Goal: Information Seeking & Learning: Learn about a topic

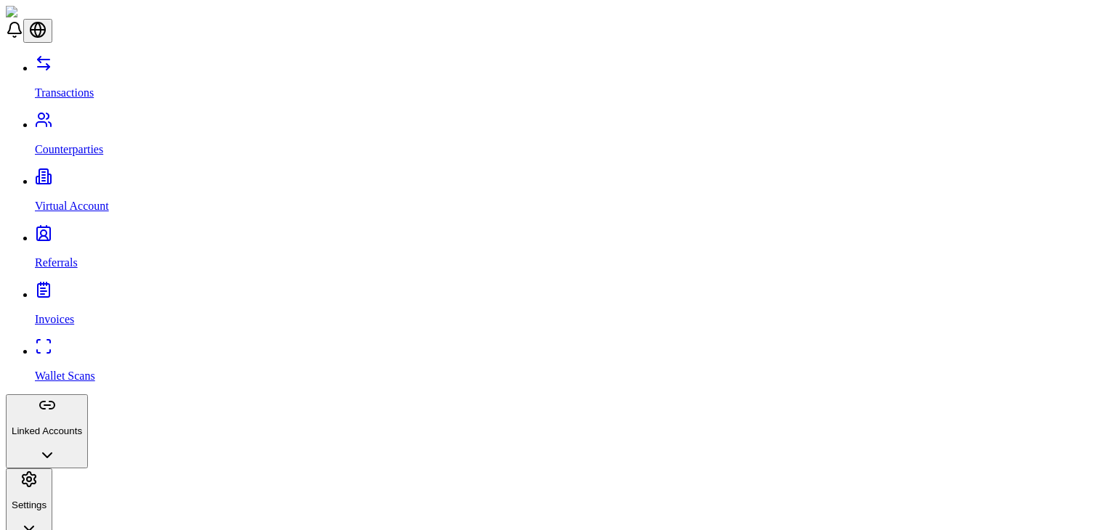
click at [88, 395] on button "Linked Accounts" at bounding box center [47, 432] width 82 height 74
click at [98, 480] on link "Wallets" at bounding box center [573, 486] width 1076 height 13
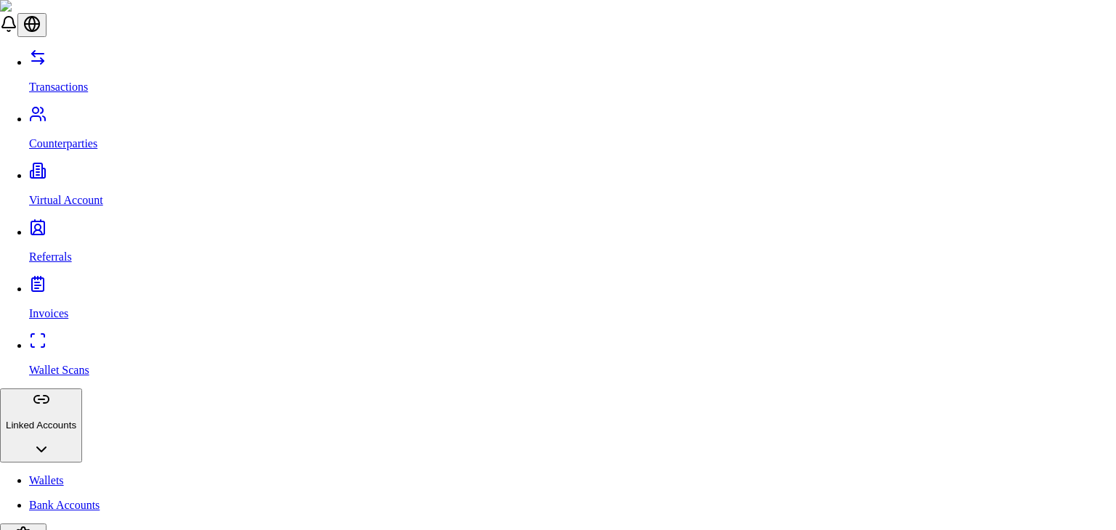
paste input "**********"
type input "**********"
click at [423, 351] on span "Tether (USDT)" at bounding box center [419, 345] width 70 height 12
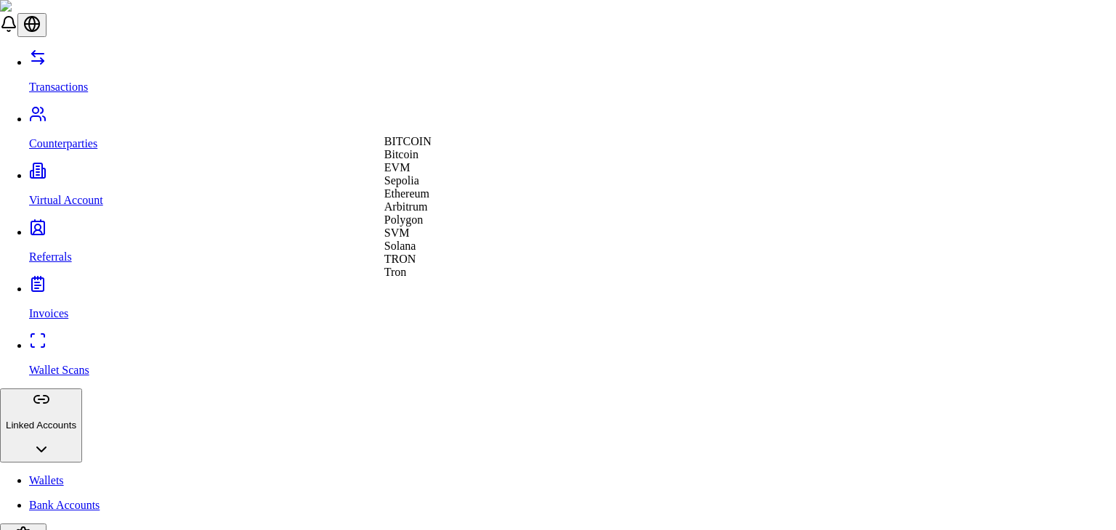
scroll to position [52, 0]
click at [432, 279] on div "Tron" at bounding box center [407, 272] width 47 height 13
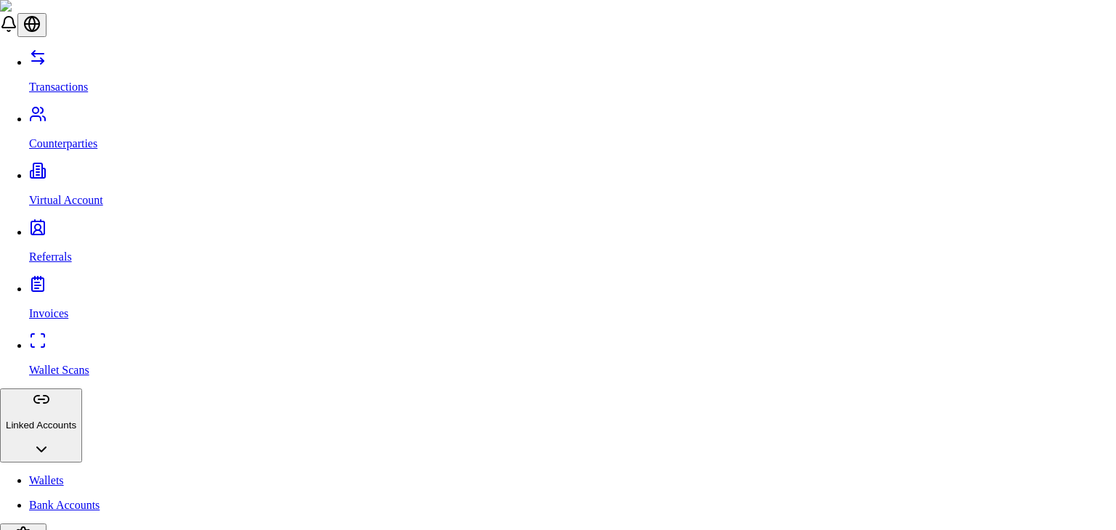
type input "**********"
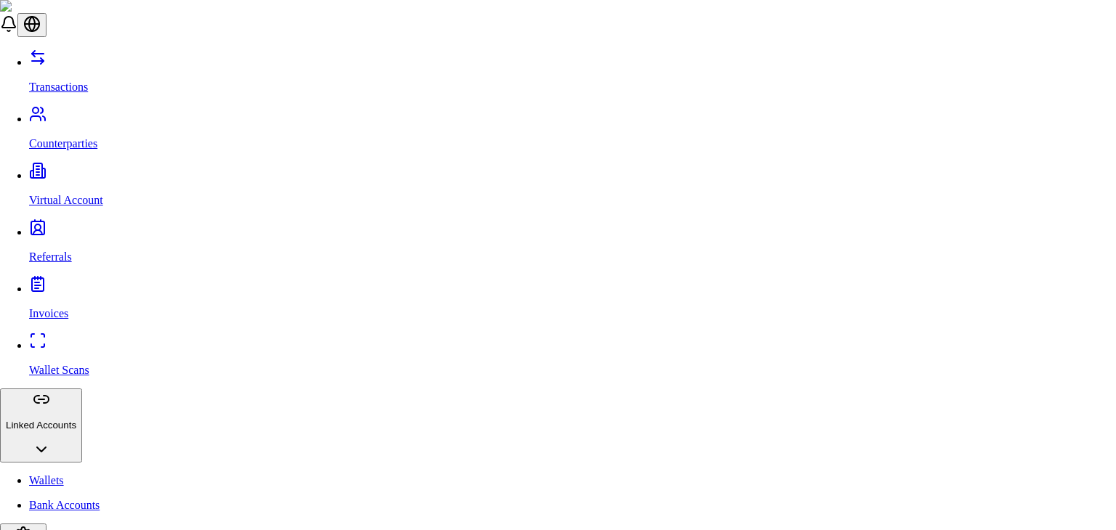
paste input "**********"
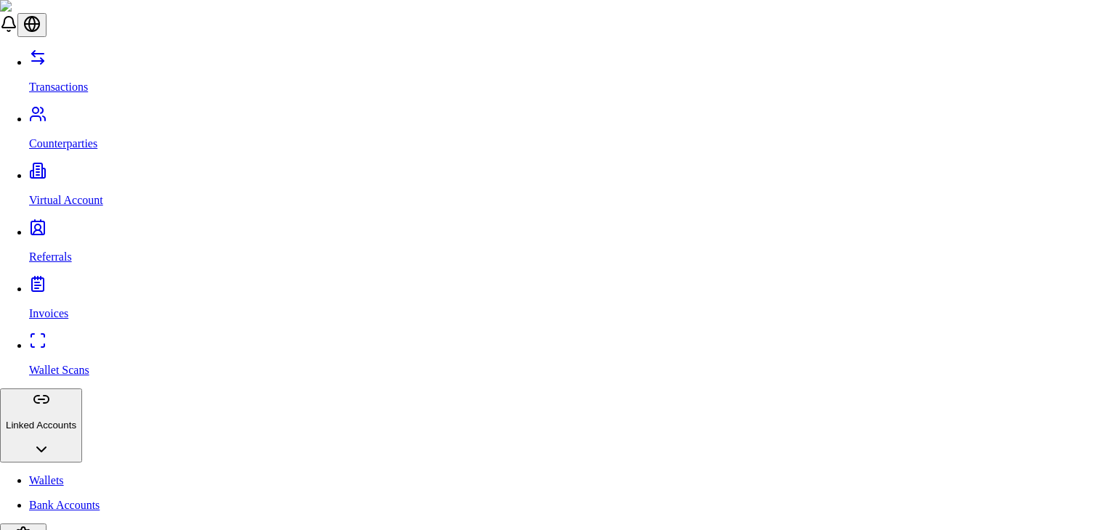
type input "**********"
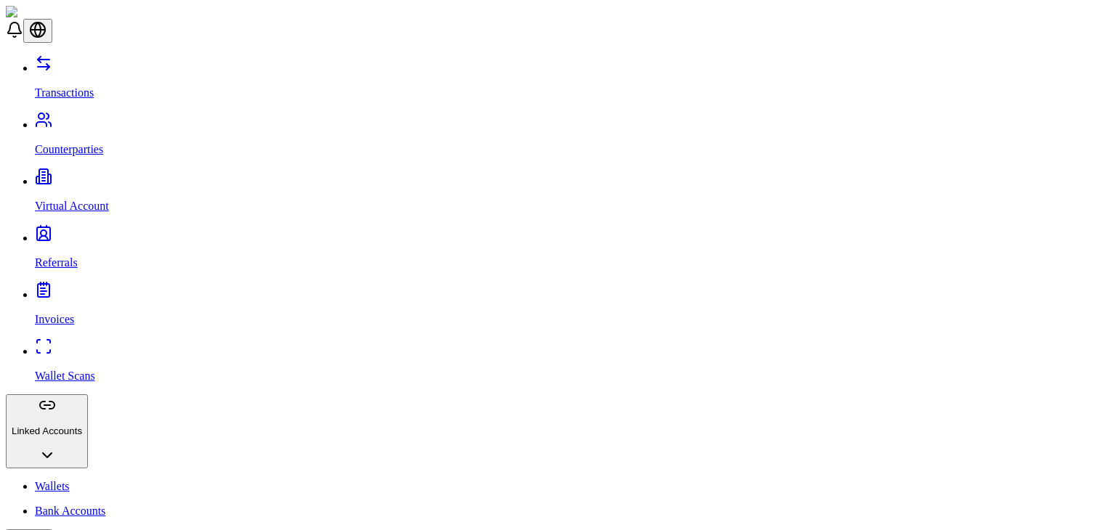
click at [101, 345] on link "Wallet Scans" at bounding box center [573, 364] width 1076 height 38
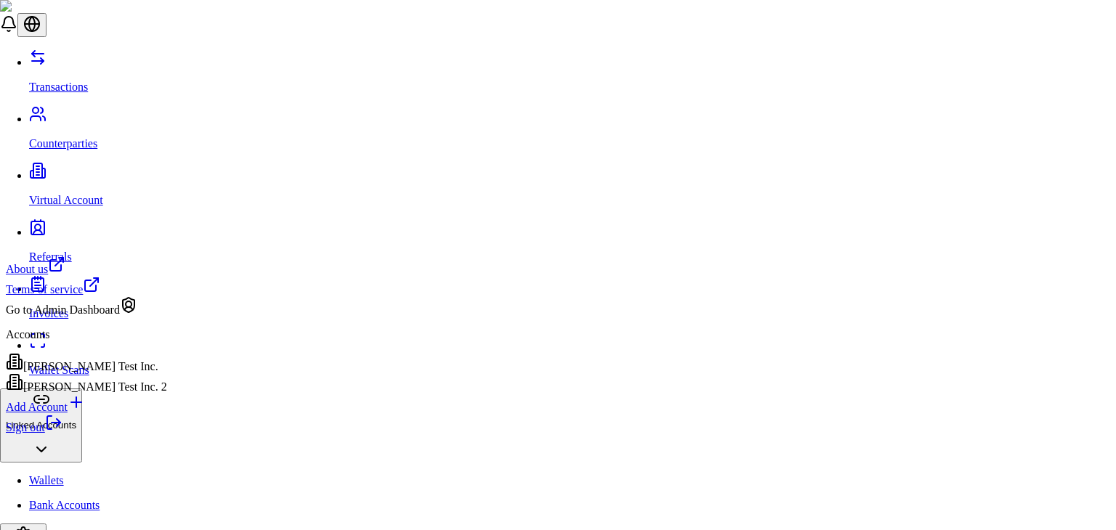
click at [62, 432] on icon at bounding box center [53, 422] width 17 height 17
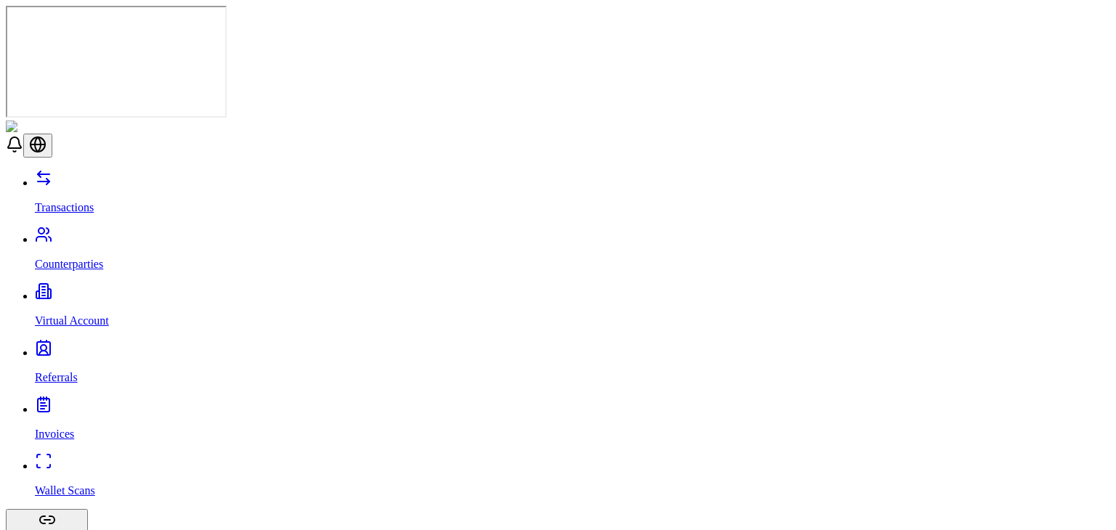
click at [84, 233] on link "Counterparties" at bounding box center [573, 252] width 1076 height 38
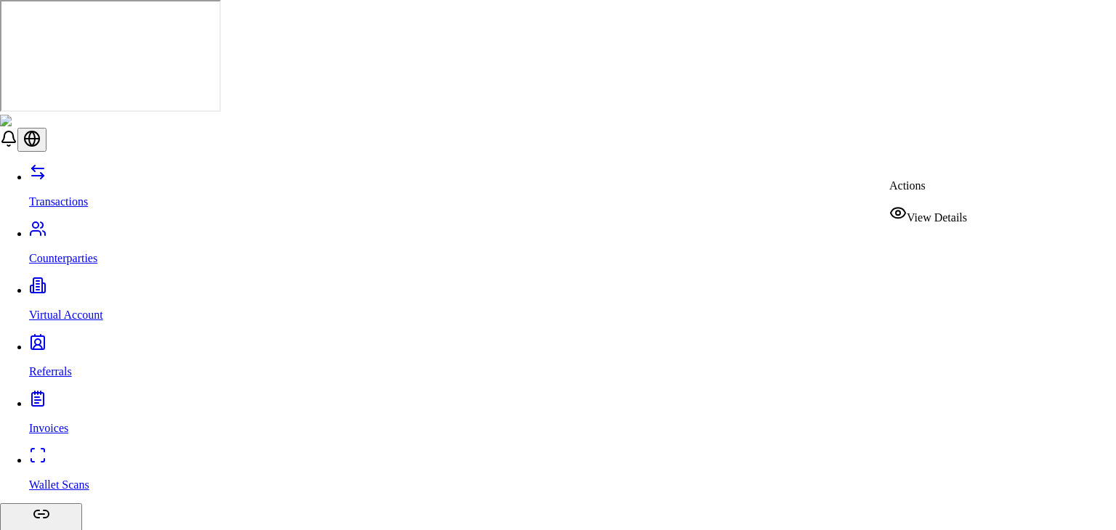
click at [933, 214] on span "View Details" at bounding box center [937, 217] width 60 height 12
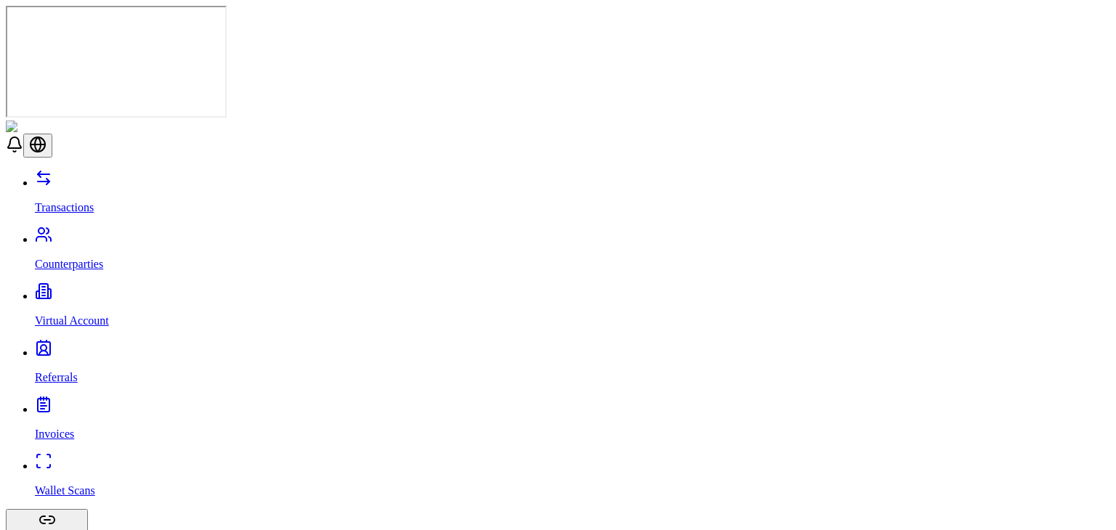
click at [116, 233] on link "Counterparties" at bounding box center [573, 252] width 1076 height 38
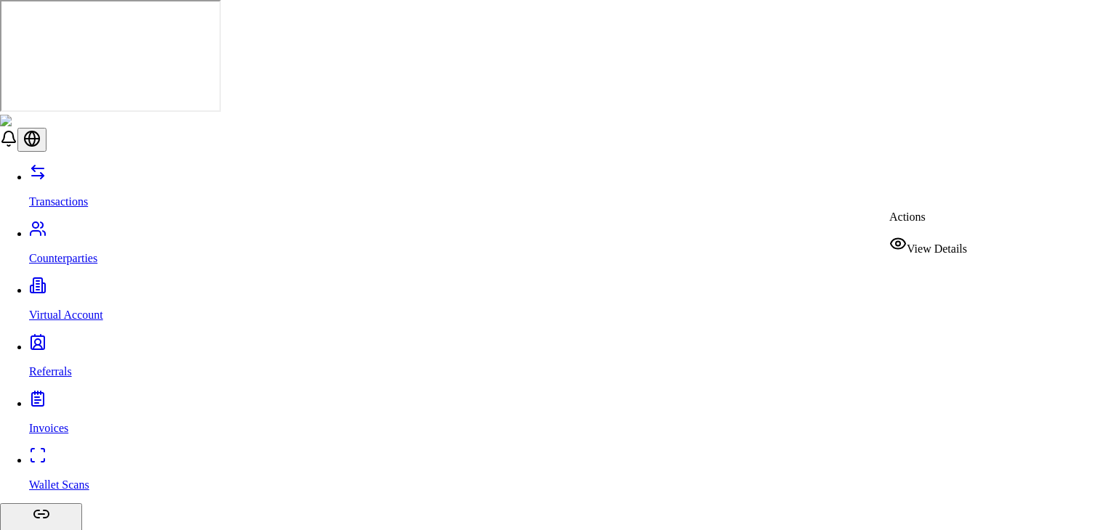
click at [901, 237] on icon at bounding box center [897, 243] width 17 height 17
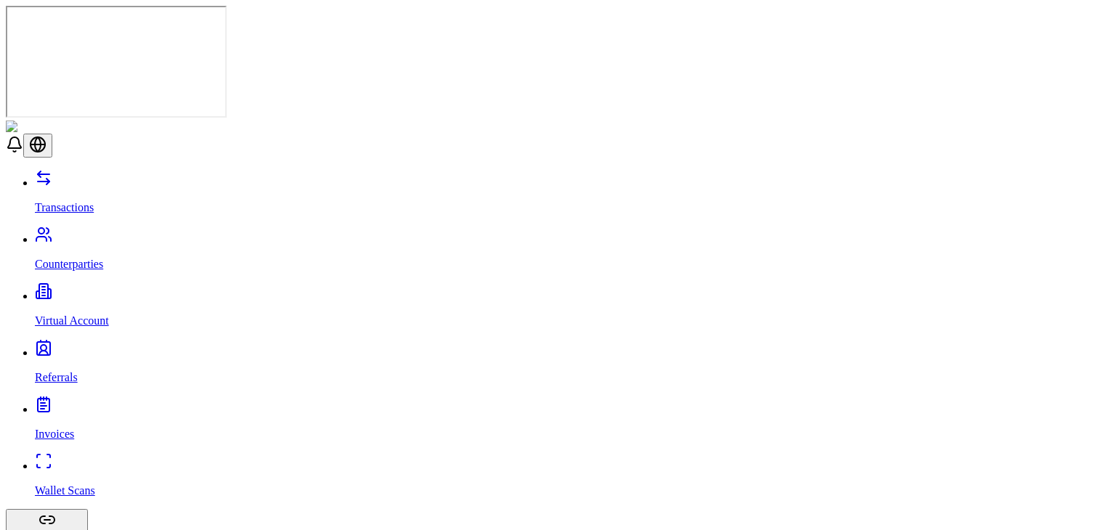
click at [156, 233] on link "Counterparties" at bounding box center [573, 252] width 1076 height 38
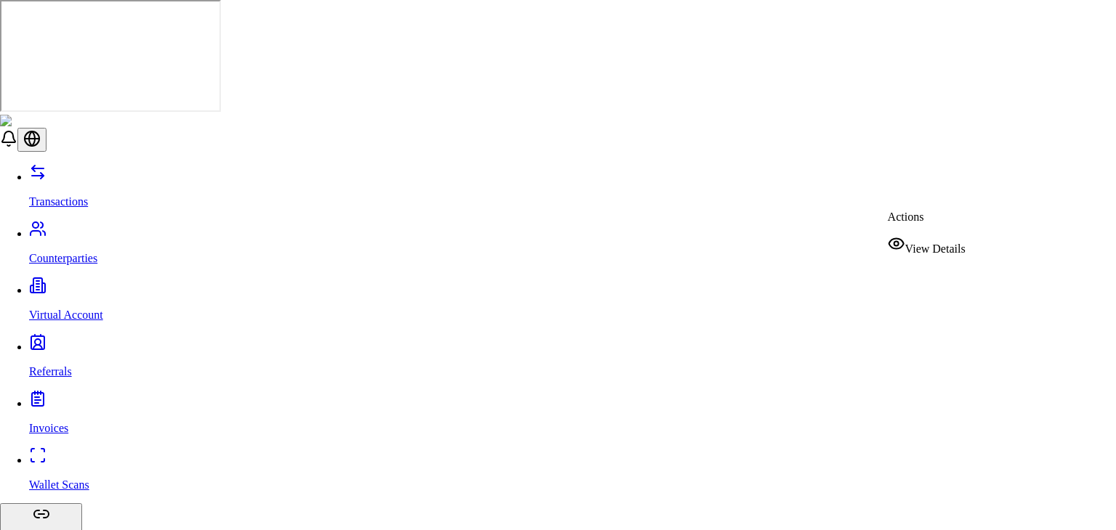
click at [926, 243] on span "View Details" at bounding box center [935, 249] width 60 height 12
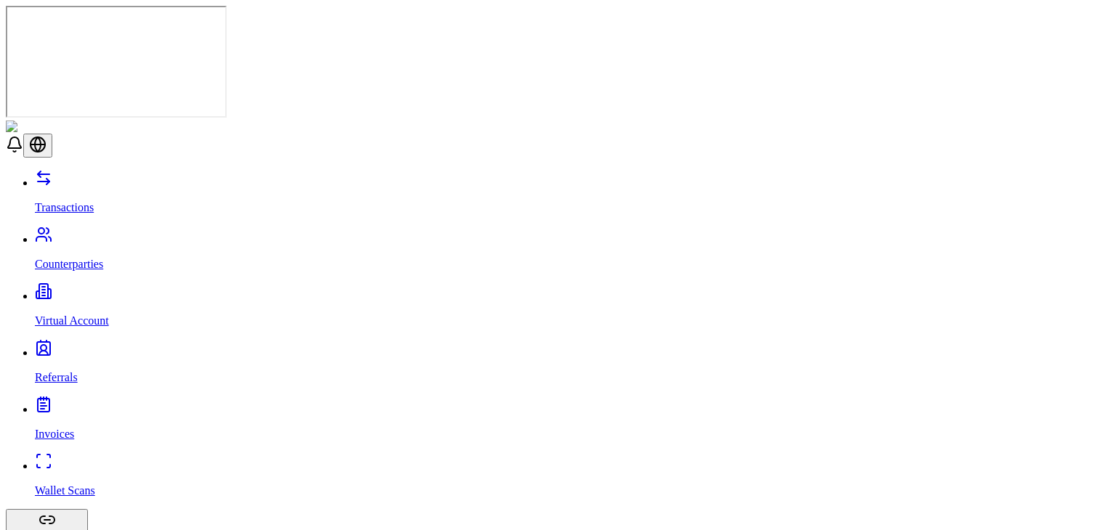
click at [86, 258] on p "Counterparties" at bounding box center [573, 264] width 1076 height 13
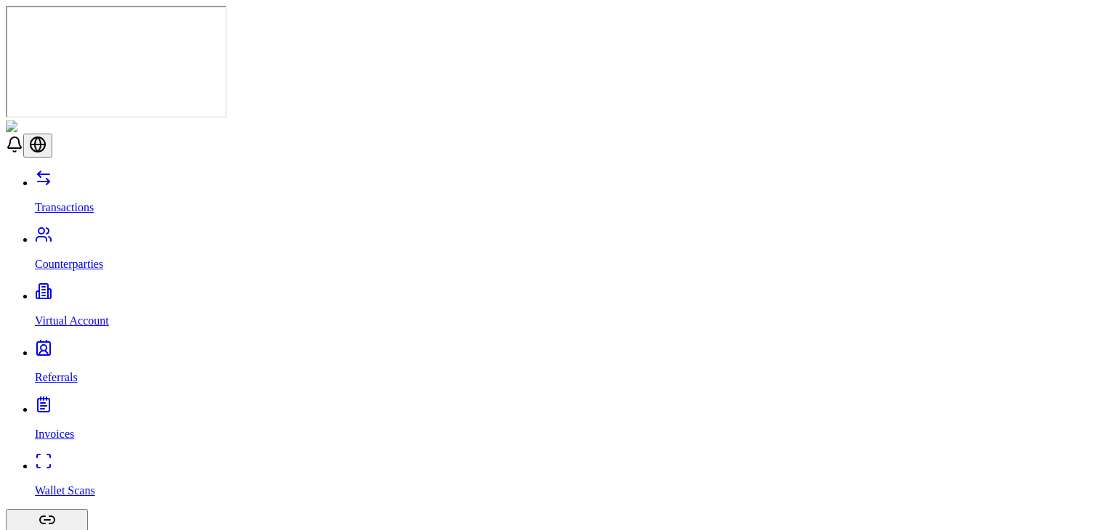
click at [104, 315] on p "Virtual Account" at bounding box center [573, 321] width 1076 height 13
click at [70, 371] on p "Referrals" at bounding box center [573, 377] width 1076 height 13
click at [79, 258] on p "Counterparties" at bounding box center [573, 264] width 1076 height 13
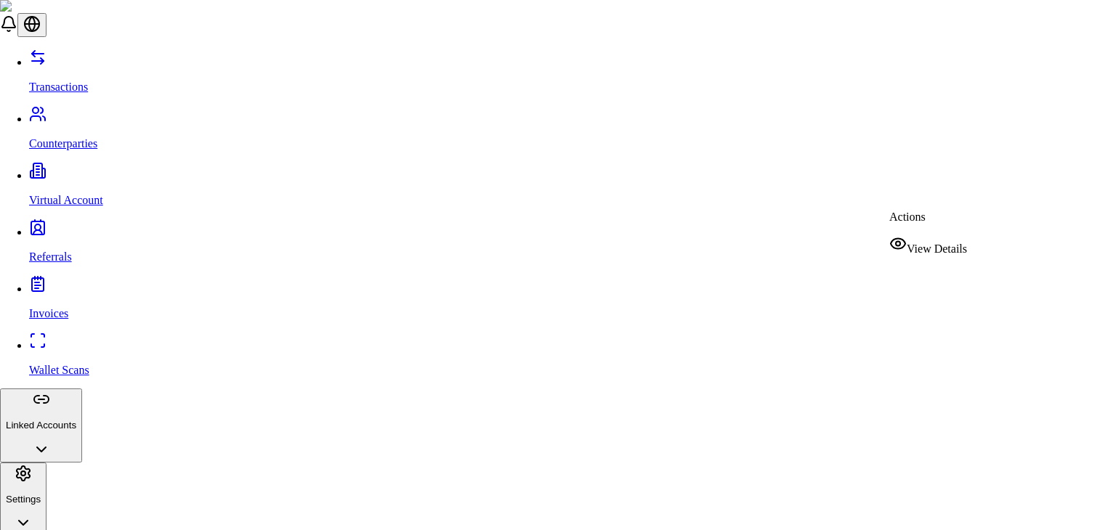
click at [919, 248] on div "View Details" at bounding box center [928, 245] width 78 height 20
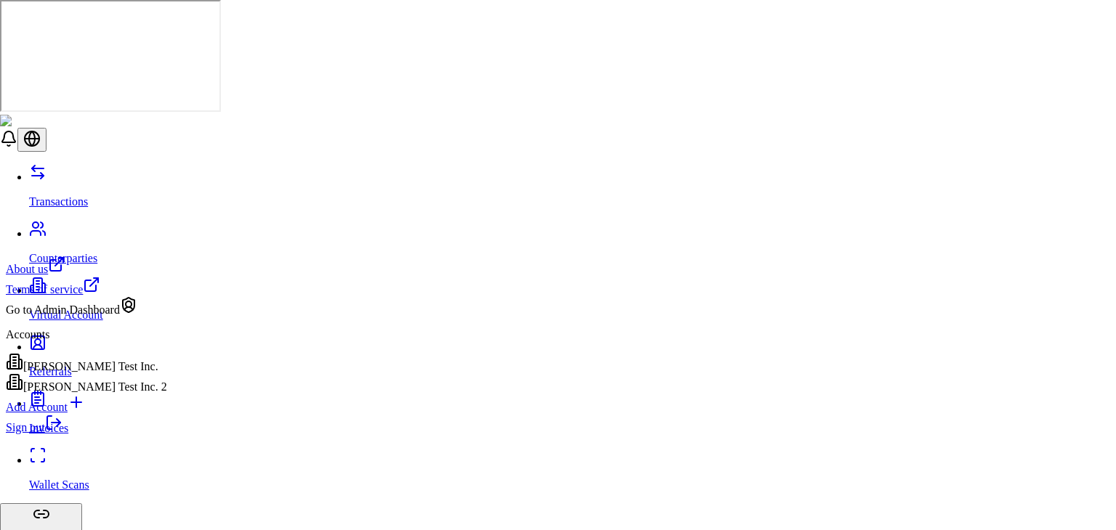
click at [62, 432] on icon at bounding box center [53, 422] width 17 height 17
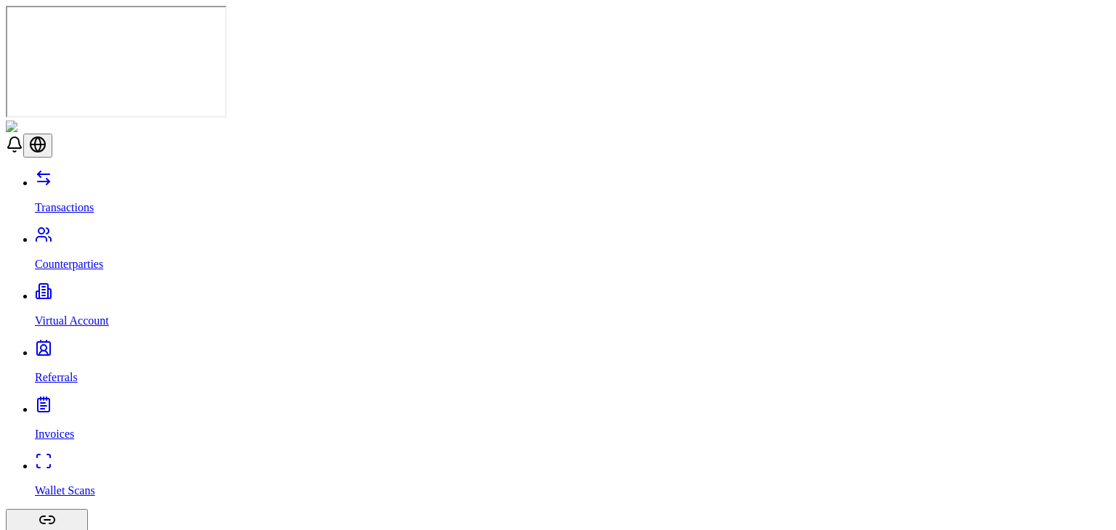
click at [135, 233] on link "Counterparties" at bounding box center [573, 252] width 1076 height 38
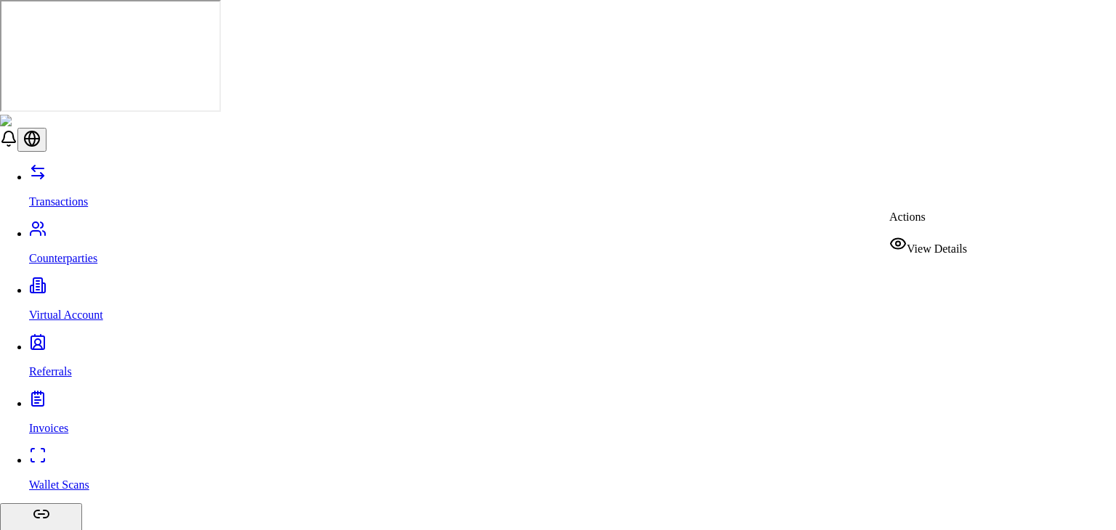
click at [956, 243] on span "View Details" at bounding box center [937, 249] width 60 height 12
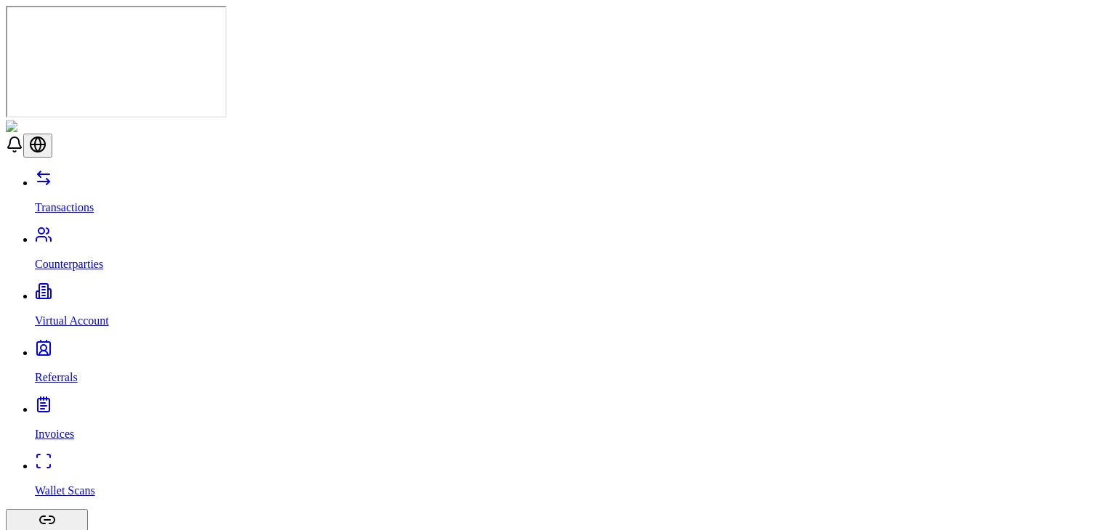
click at [92, 258] on p "Counterparties" at bounding box center [573, 264] width 1076 height 13
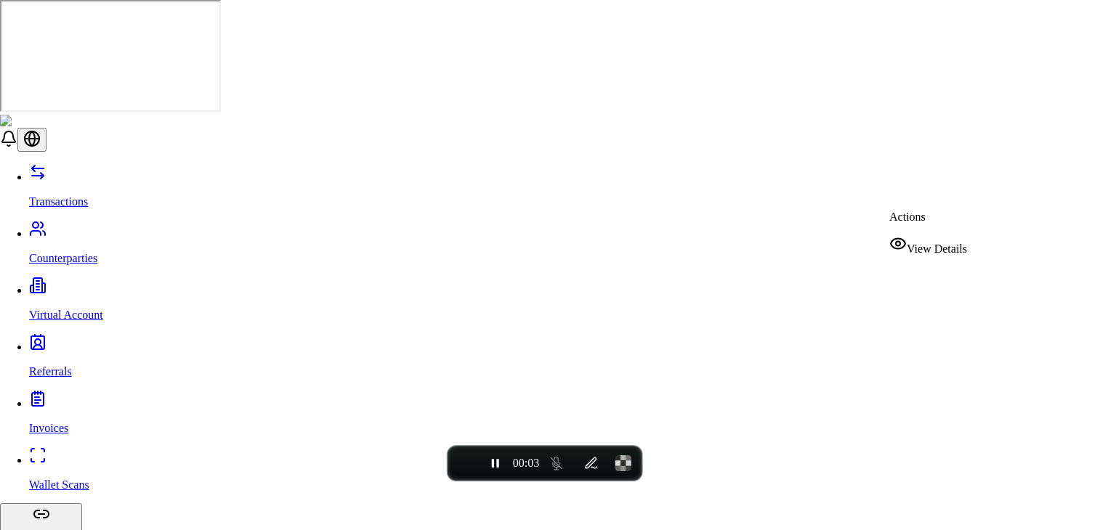
click at [926, 243] on span "View Details" at bounding box center [937, 249] width 60 height 12
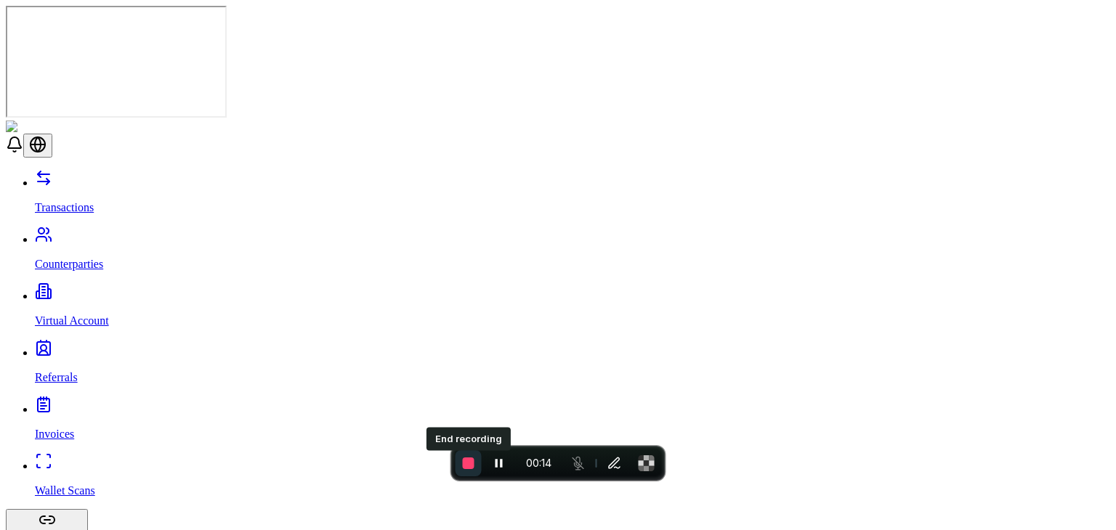
click at [467, 467] on span "End recording" at bounding box center [469, 464] width 12 height 12
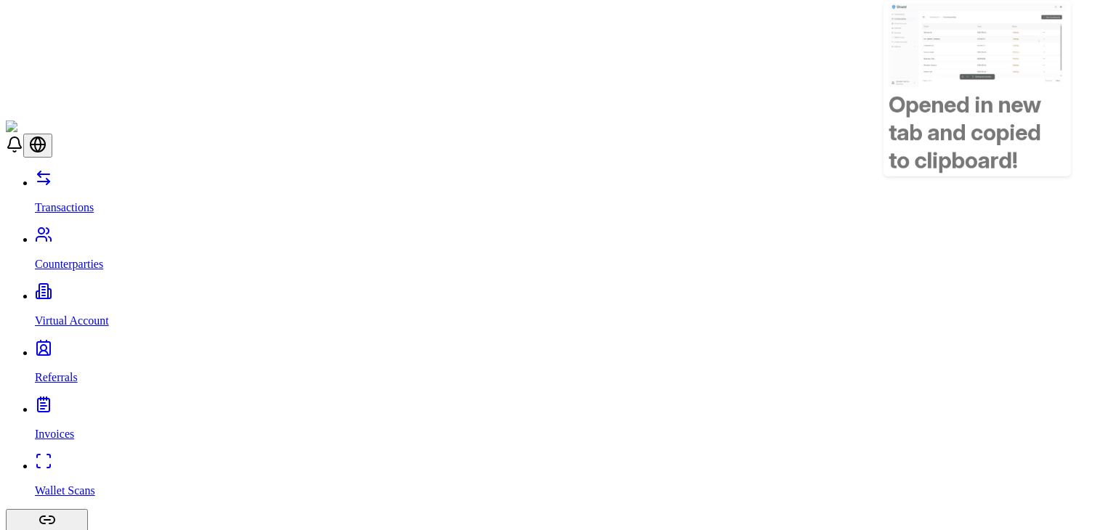
click at [111, 233] on link "Counterparties" at bounding box center [573, 252] width 1076 height 38
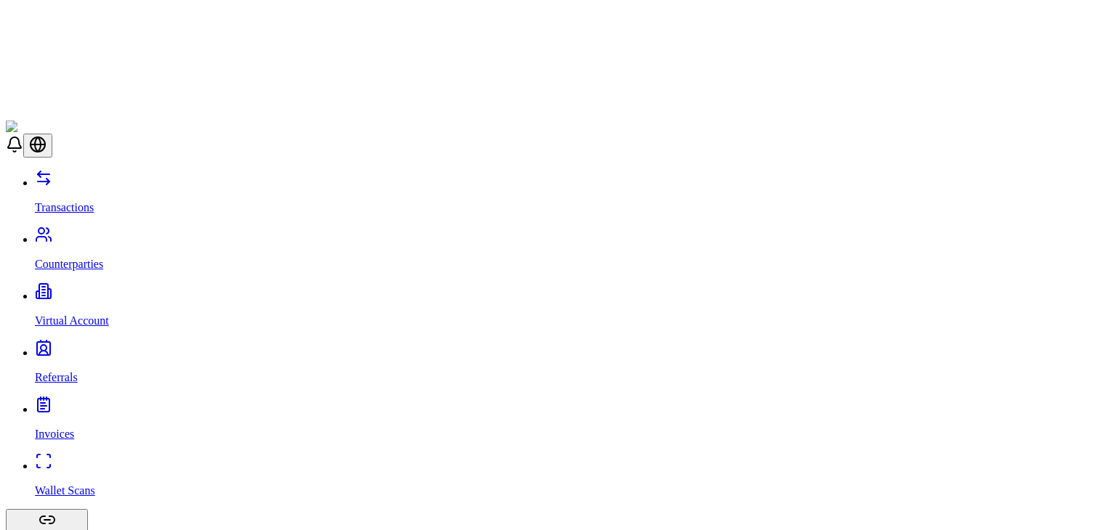
scroll to position [31, 0]
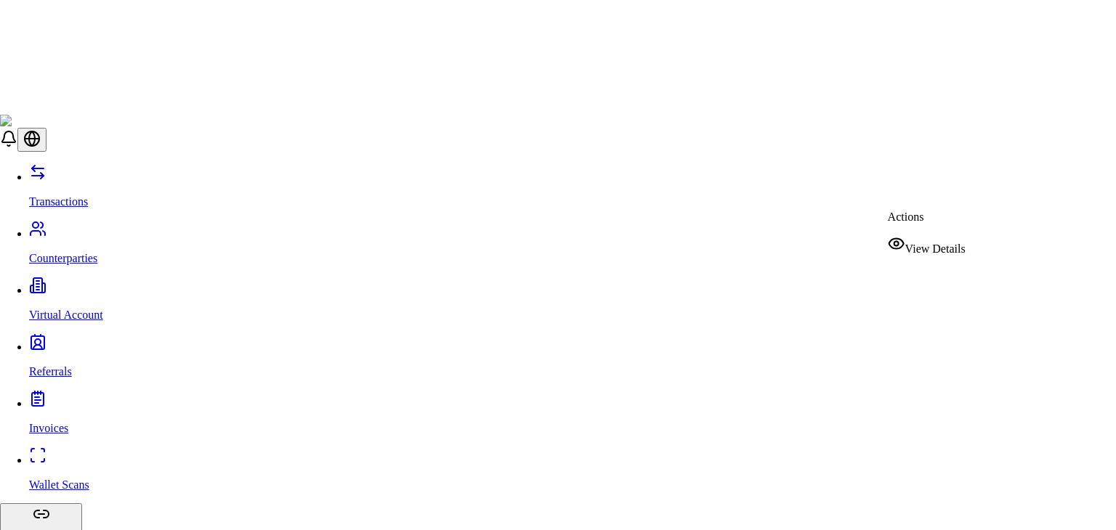
click at [920, 243] on span "View Details" at bounding box center [935, 249] width 60 height 12
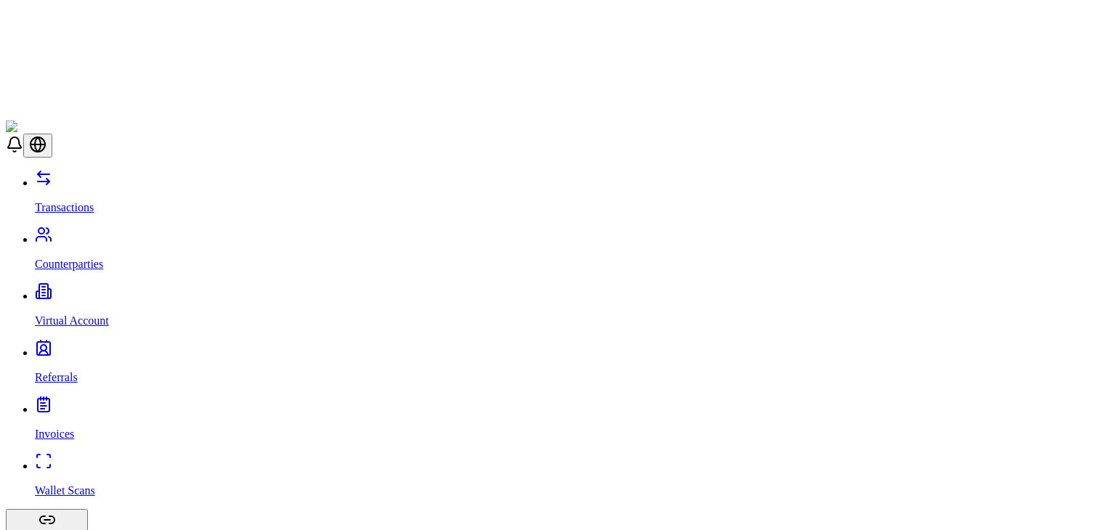
scroll to position [119, 0]
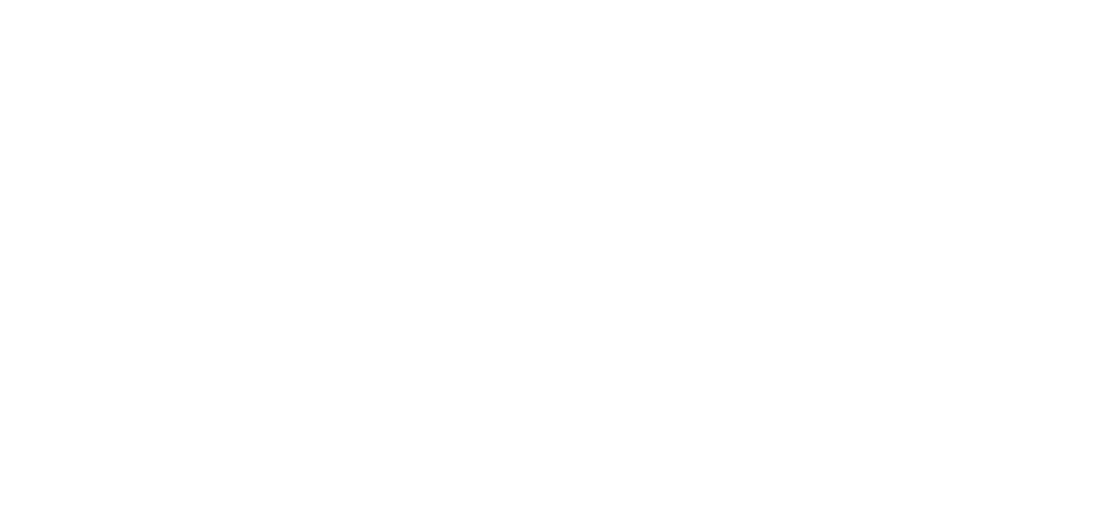
click at [972, 126] on html at bounding box center [558, 63] width 1116 height 126
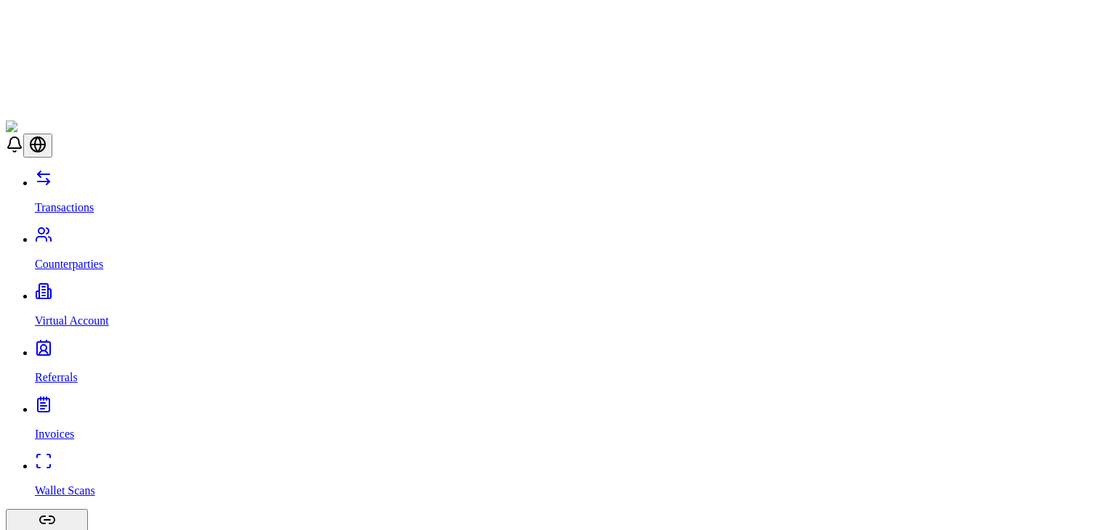
click at [110, 233] on link "Counterparties" at bounding box center [573, 252] width 1076 height 38
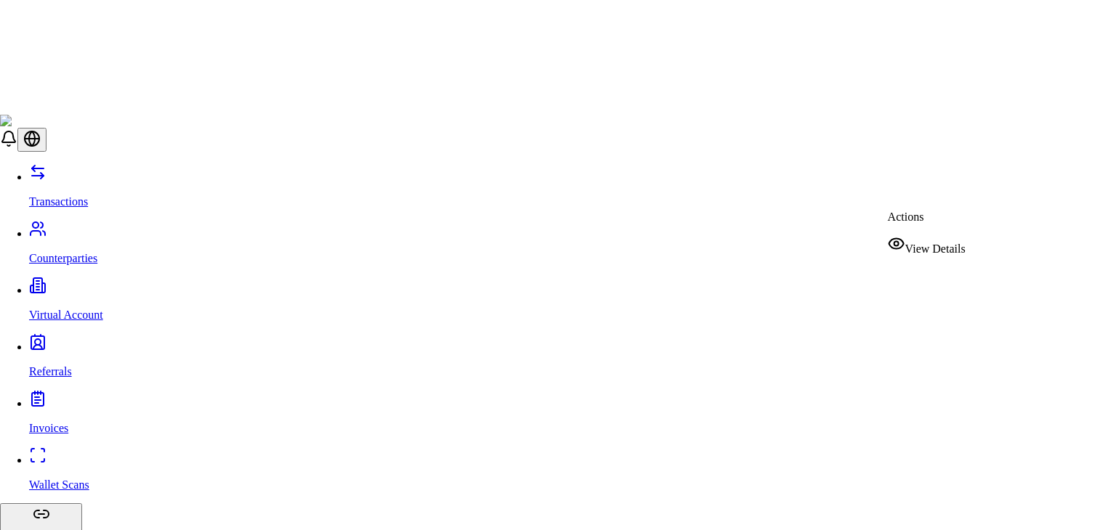
click at [945, 283] on span "View Details" at bounding box center [935, 289] width 60 height 12
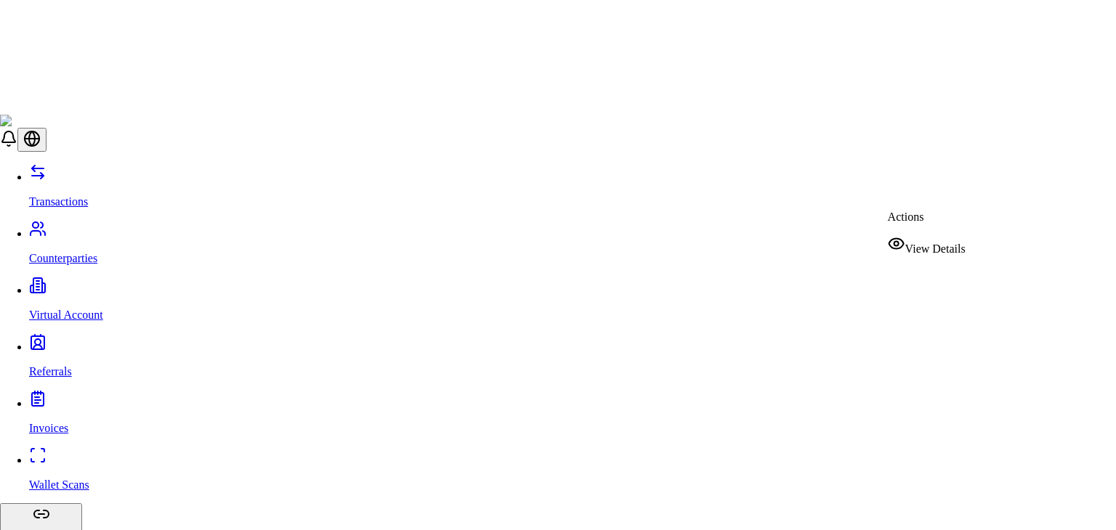
click at [929, 243] on span "View Details" at bounding box center [935, 249] width 60 height 12
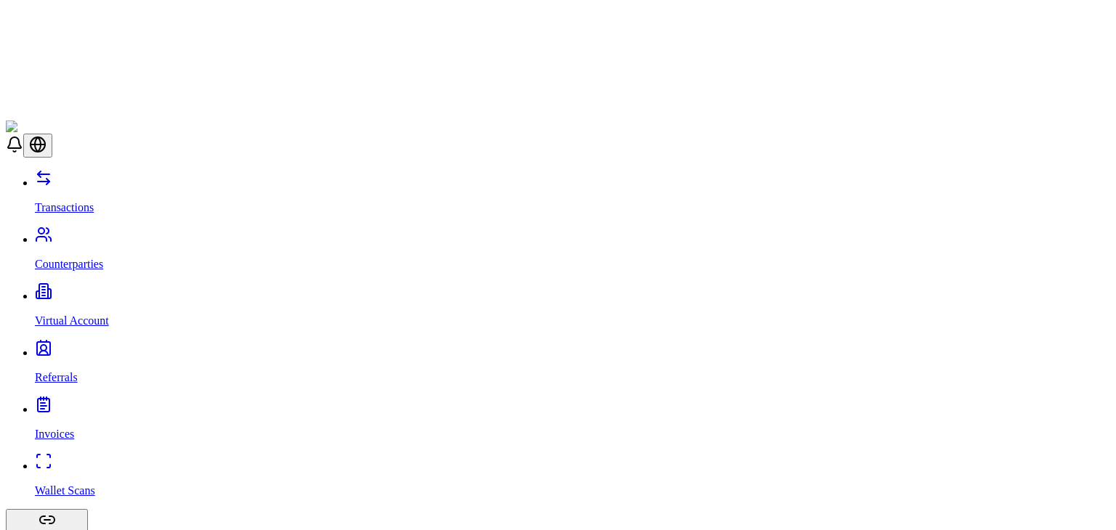
click at [140, 456] on div "Transactions Counterparties Virtual Account Referrals Invoices Wallet Scans Lin…" at bounding box center [558, 466] width 1105 height 594
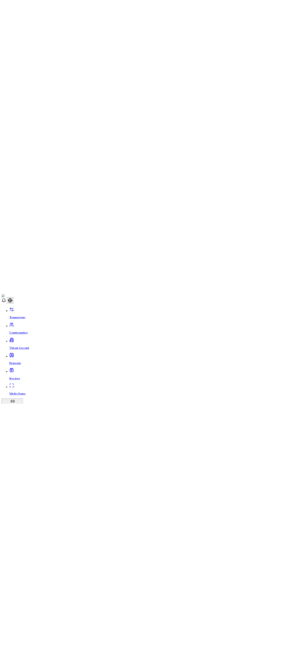
scroll to position [764, 0]
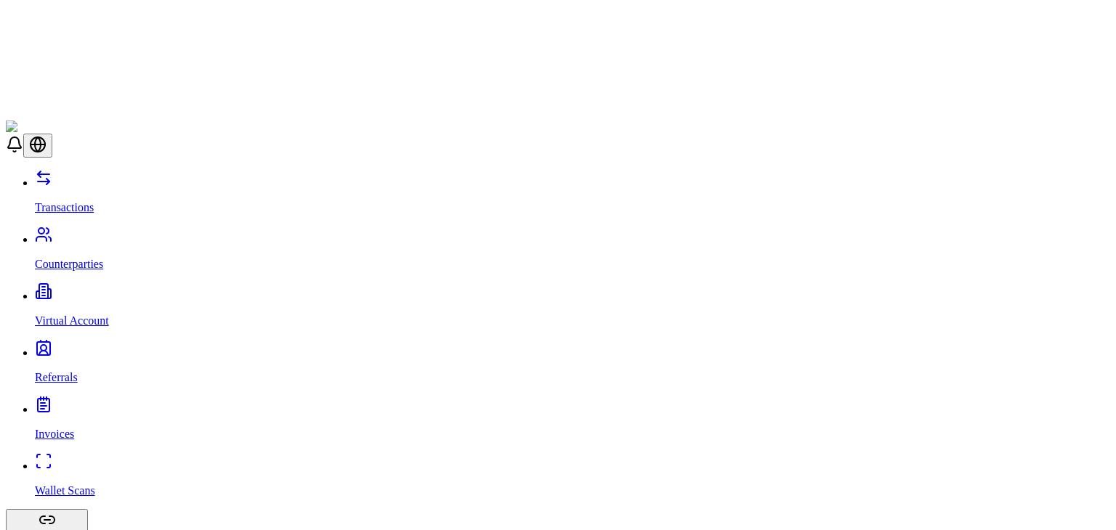
drag, startPoint x: 533, startPoint y: 335, endPoint x: 573, endPoint y: 326, distance: 41.1
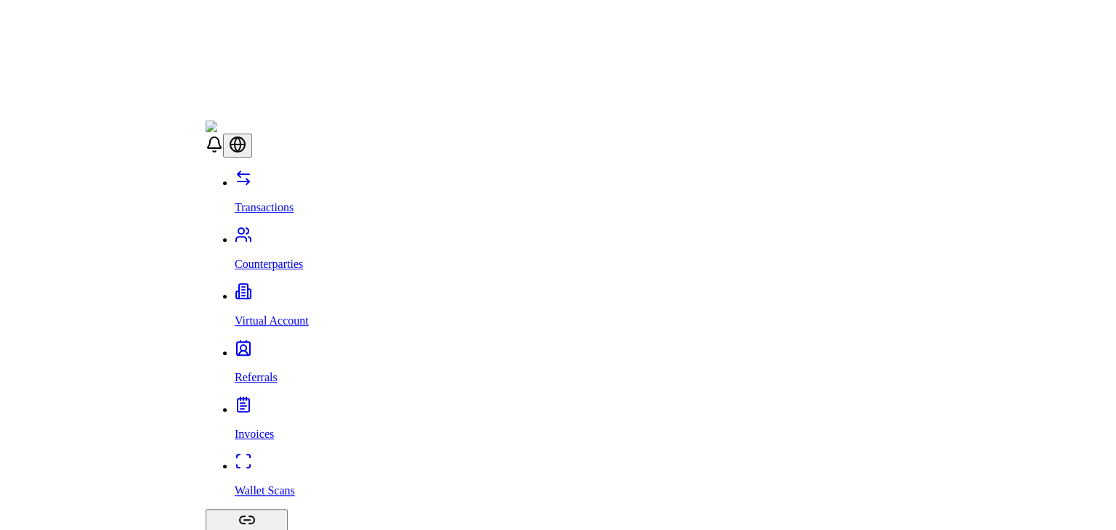
scroll to position [1114, 0]
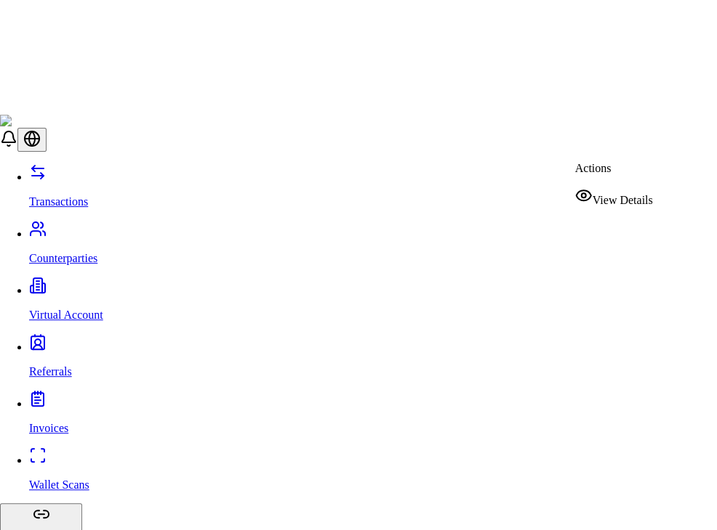
click at [605, 198] on div "View Details" at bounding box center [613, 197] width 78 height 20
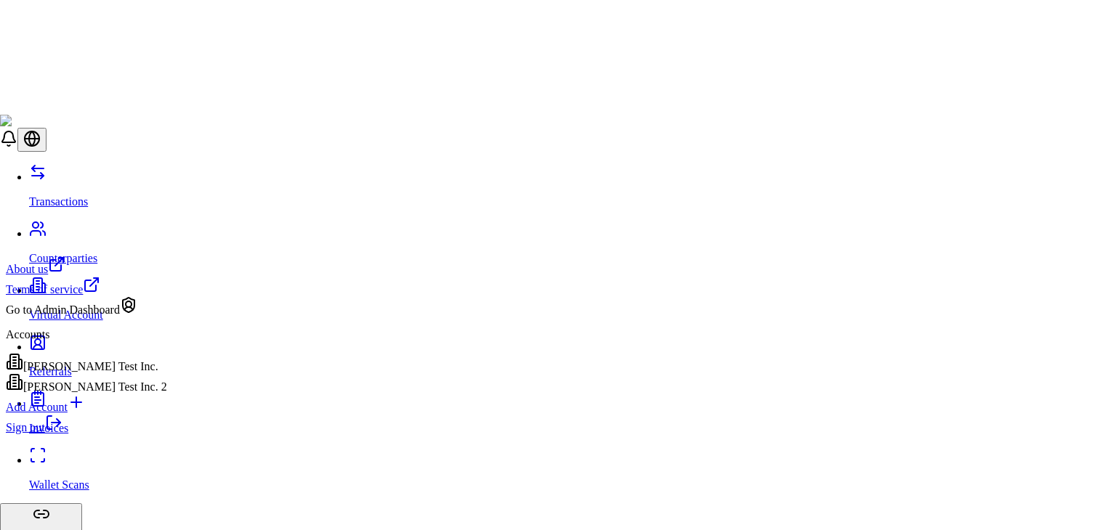
click at [62, 434] on link "Sign out" at bounding box center [34, 427] width 57 height 12
